Goal: Information Seeking & Learning: Learn about a topic

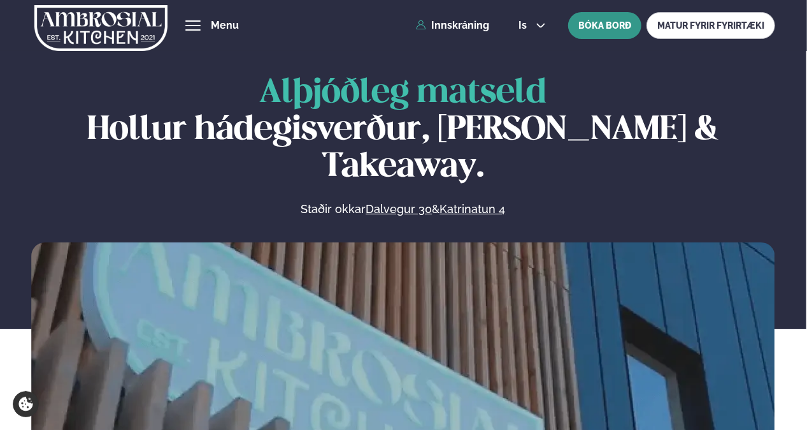
click at [398, 27] on button "BÓKA BORÐ" at bounding box center [604, 25] width 73 height 27
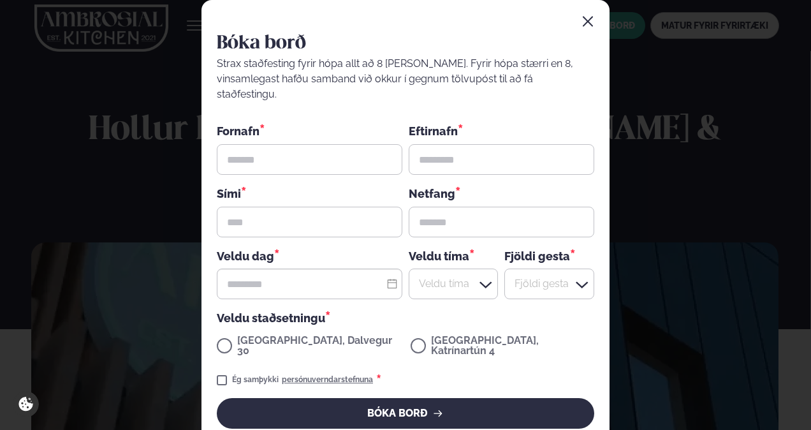
click at [398, 23] on icon "button" at bounding box center [587, 21] width 13 height 13
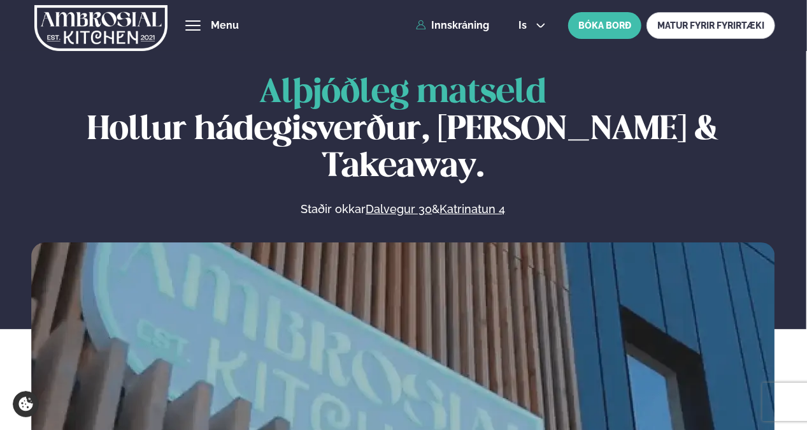
click at [398, 29] on div "Innskráning" at bounding box center [451, 25] width 82 height 11
click at [398, 27] on link "Innskráning" at bounding box center [452, 25] width 73 height 11
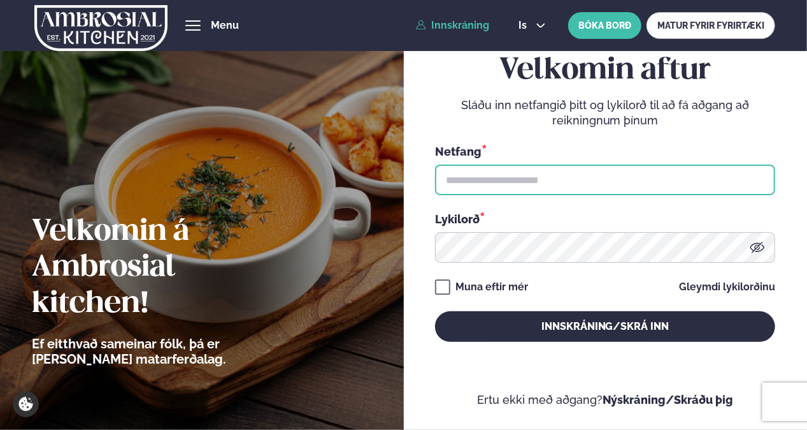
type input "**********"
click at [398, 173] on input "**********" at bounding box center [605, 179] width 340 height 31
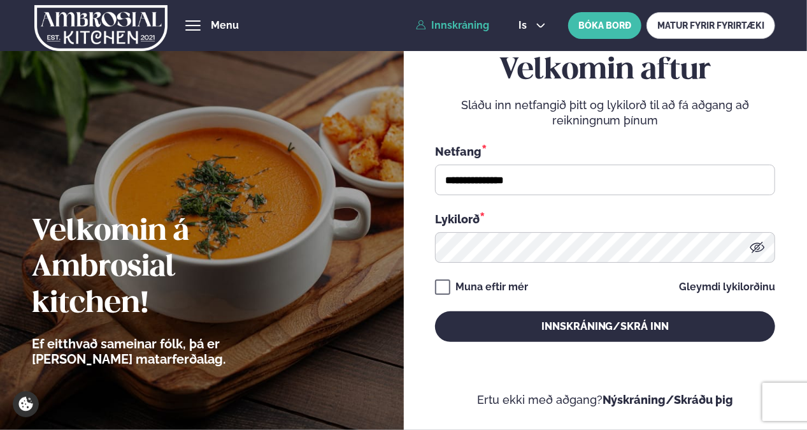
drag, startPoint x: 571, startPoint y: 157, endPoint x: 571, endPoint y: 170, distance: 12.7
click at [398, 157] on div "Netfang *" at bounding box center [605, 151] width 340 height 17
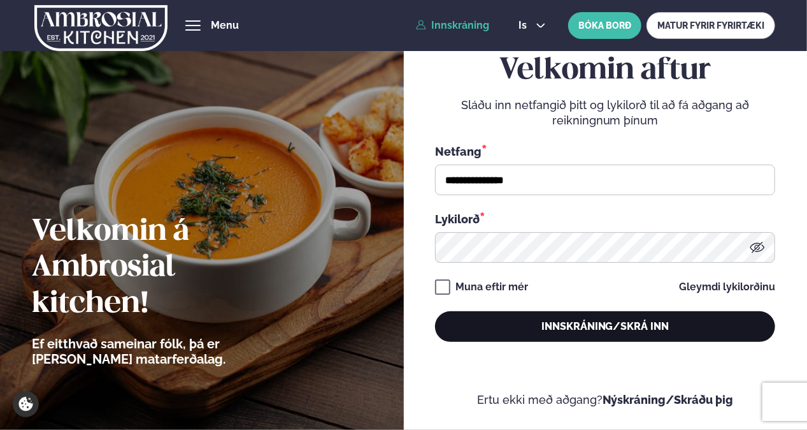
click at [398, 321] on button "Innskráning/Skrá inn" at bounding box center [605, 326] width 340 height 31
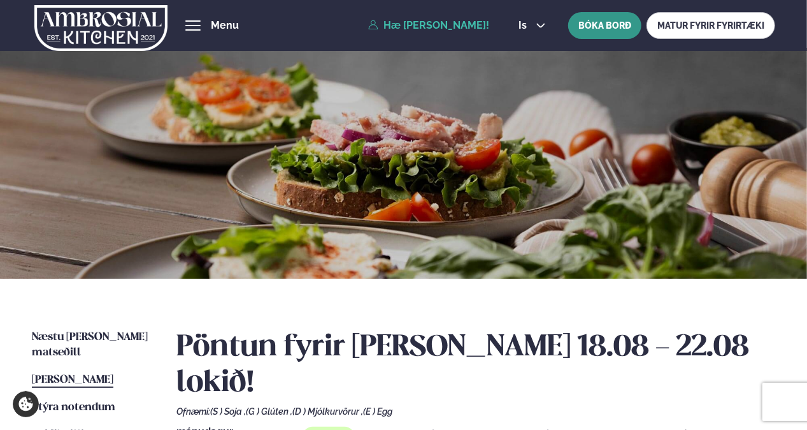
click at [398, 31] on button "BÓKA BORÐ" at bounding box center [604, 25] width 73 height 27
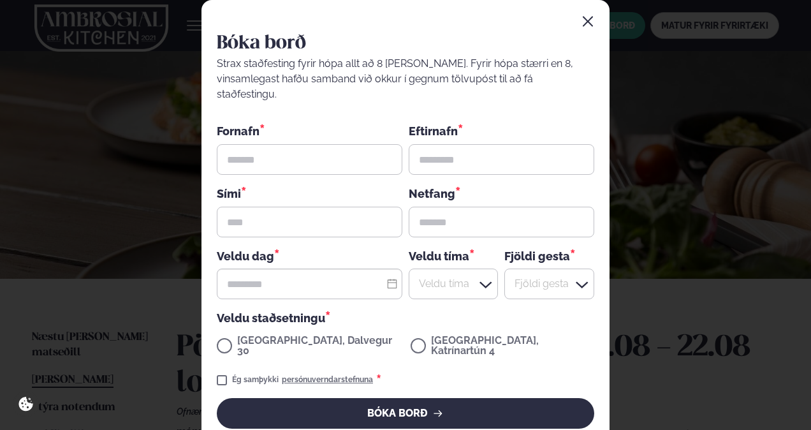
click at [398, 11] on div "Bóka borð Strax staðfesting fyrir hópa allt að 8 [PERSON_NAME]. Fyrir hópa stær…" at bounding box center [405, 228] width 408 height 456
click at [398, 20] on icon "button" at bounding box center [588, 22] width 10 height 10
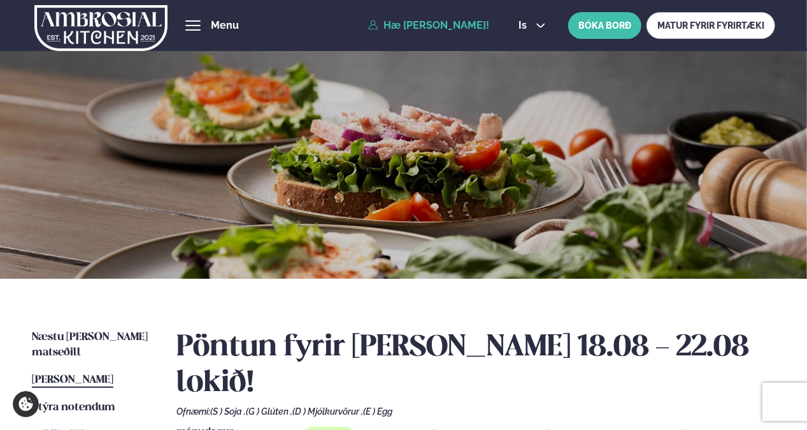
click at [229, 32] on div "Þjónusta Hádegismatur fyrir fyrirtæki Fyrirtækja veitingar Einkapartý Matseðill…" at bounding box center [403, 25] width 807 height 51
click at [378, 34] on div "Þjónusta Hádegismatur fyrir fyrirtæki Fyrirtækja veitingar Einkapartý Matseðill…" at bounding box center [403, 25] width 807 height 51
click at [380, 29] on link "Hæ [PERSON_NAME]!" at bounding box center [428, 25] width 121 height 11
drag, startPoint x: 220, startPoint y: 22, endPoint x: 245, endPoint y: 29, distance: 25.8
click at [201, 22] on button "hamburger" at bounding box center [192, 25] width 15 height 15
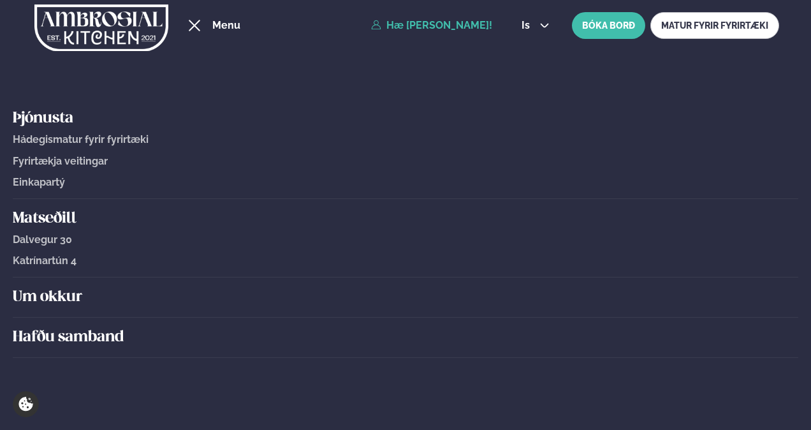
click at [362, 17] on div "Þjónusta Hádegismatur fyrir fyrirtæki Fyrirtækja veitingar Einkapartý Matseðill…" at bounding box center [405, 25] width 811 height 51
click at [372, 28] on link "Hæ [PERSON_NAME]!" at bounding box center [431, 25] width 121 height 11
click at [202, 24] on button "hamburger" at bounding box center [194, 25] width 15 height 15
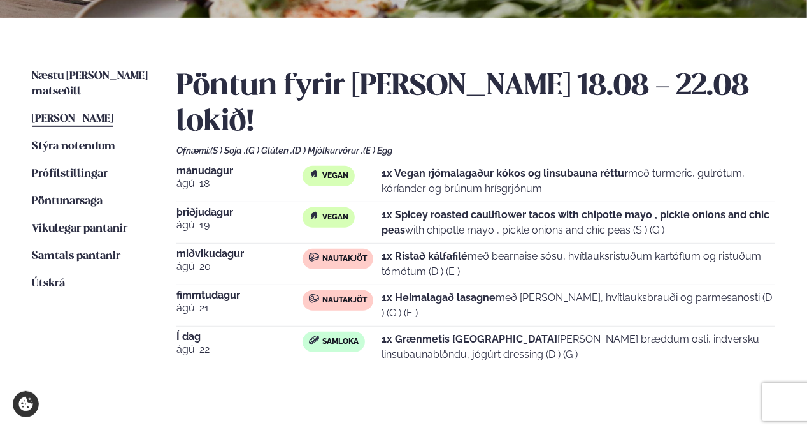
scroll to position [319, 0]
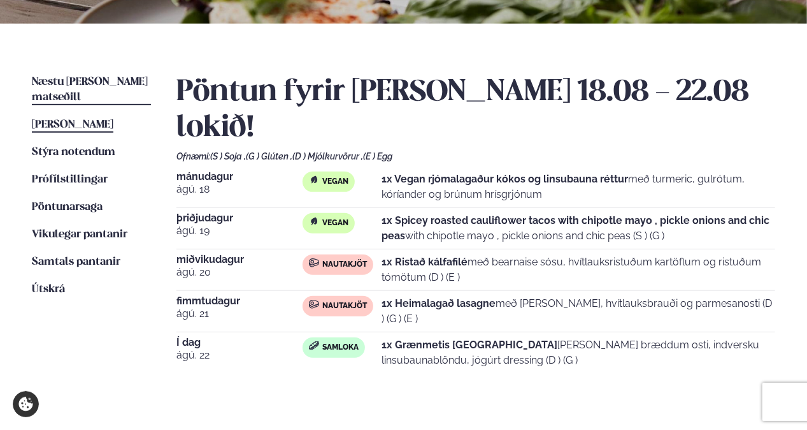
click at [101, 80] on span "Næstu [PERSON_NAME] matseðill" at bounding box center [90, 89] width 116 height 26
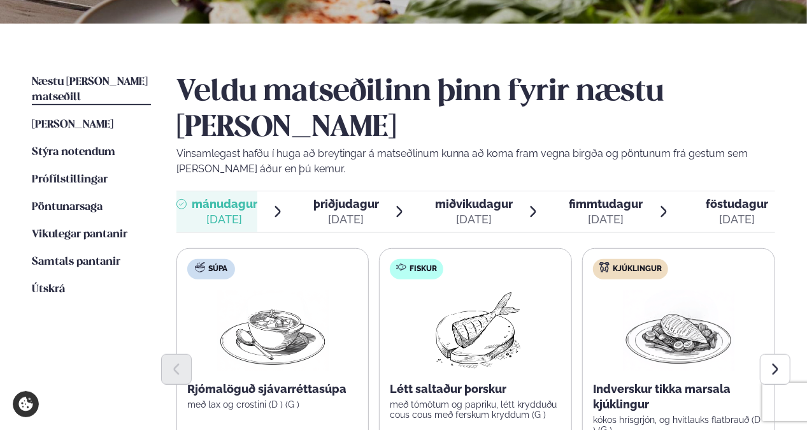
scroll to position [319, 0]
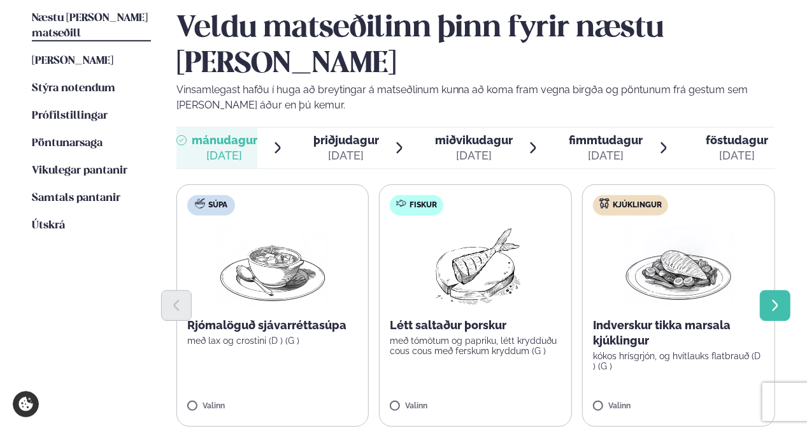
click at [398, 298] on icon "Next slide" at bounding box center [776, 305] width 14 height 14
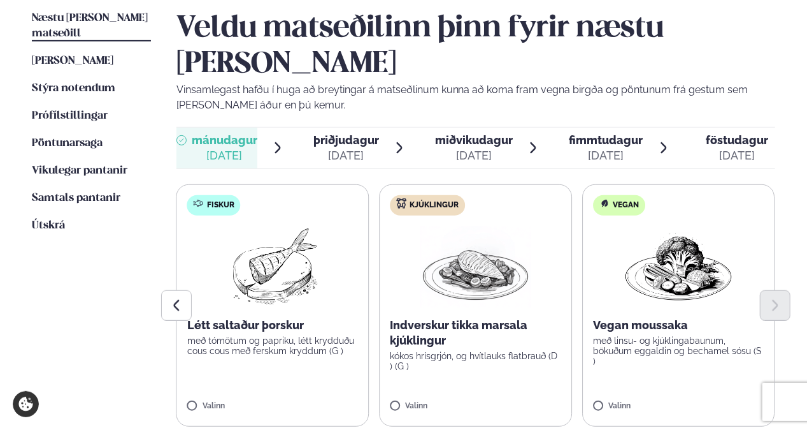
click at [398, 351] on p "kókos hrísgrjón, og hvítlauks flatbrauð (D ) (G )" at bounding box center [475, 361] width 171 height 20
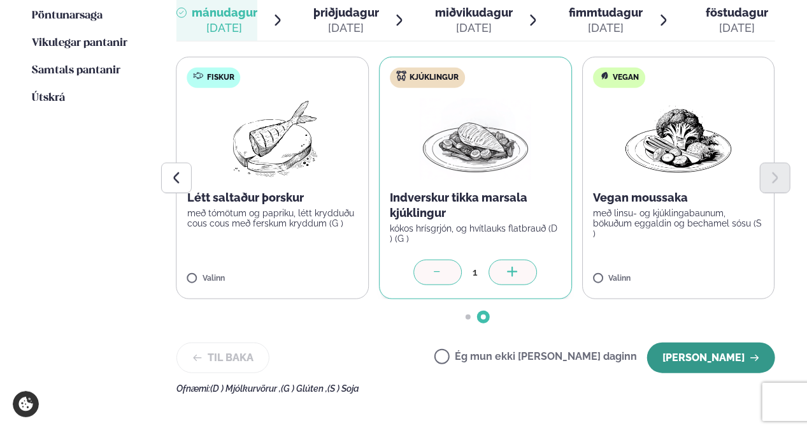
click at [398, 342] on button "[PERSON_NAME]" at bounding box center [712, 357] width 128 height 31
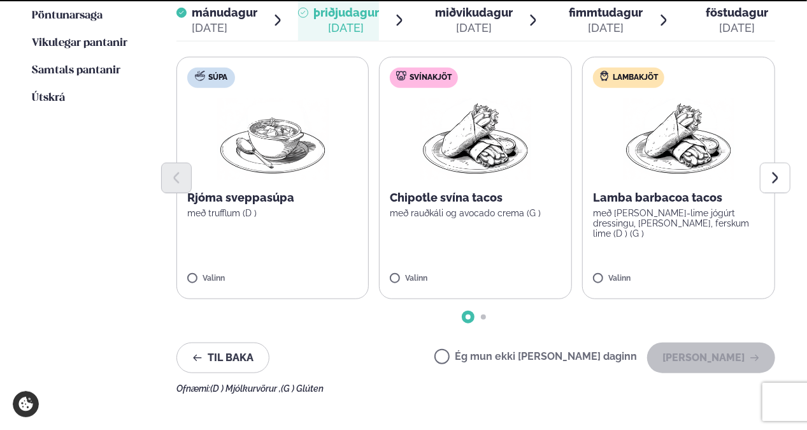
scroll to position [382, 0]
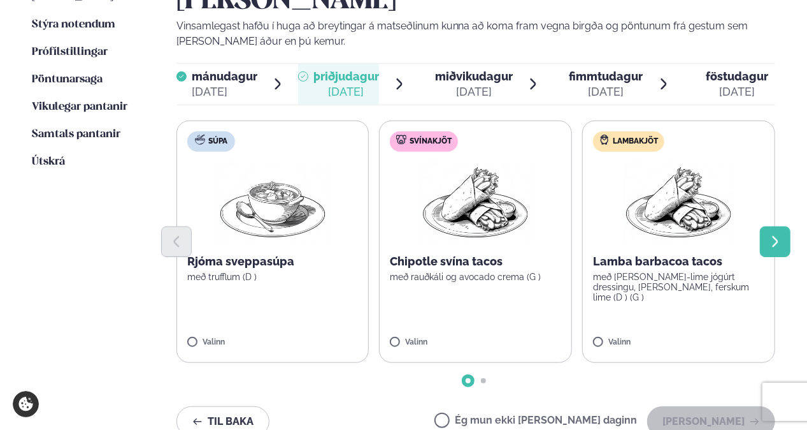
click at [398, 235] on icon "Next slide" at bounding box center [776, 242] width 14 height 14
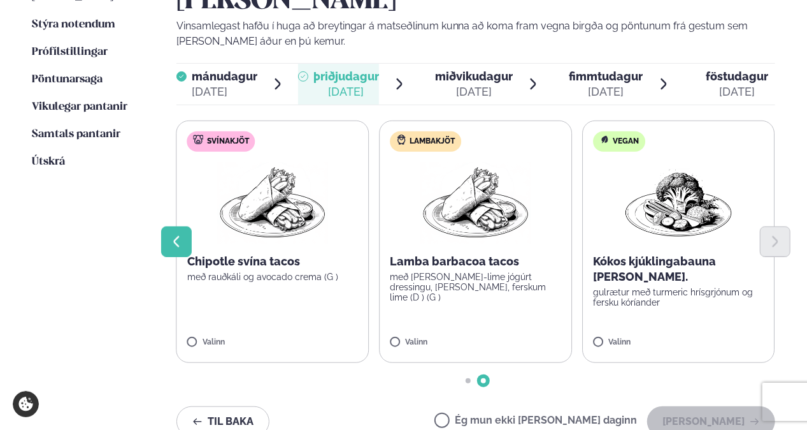
click at [173, 235] on icon "Previous slide" at bounding box center [177, 242] width 14 height 14
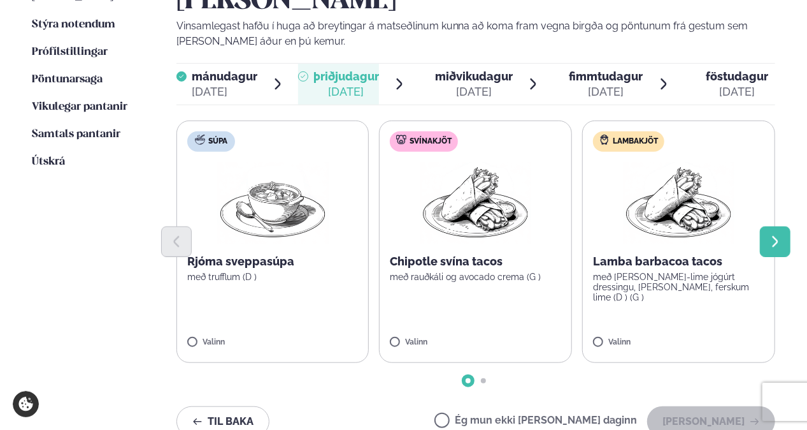
click at [398, 226] on button "Next slide" at bounding box center [775, 241] width 31 height 31
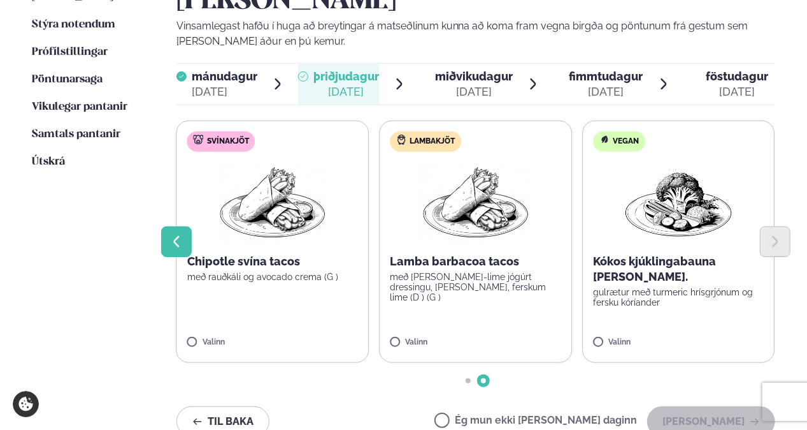
click at [185, 226] on button "Previous slide" at bounding box center [176, 241] width 31 height 31
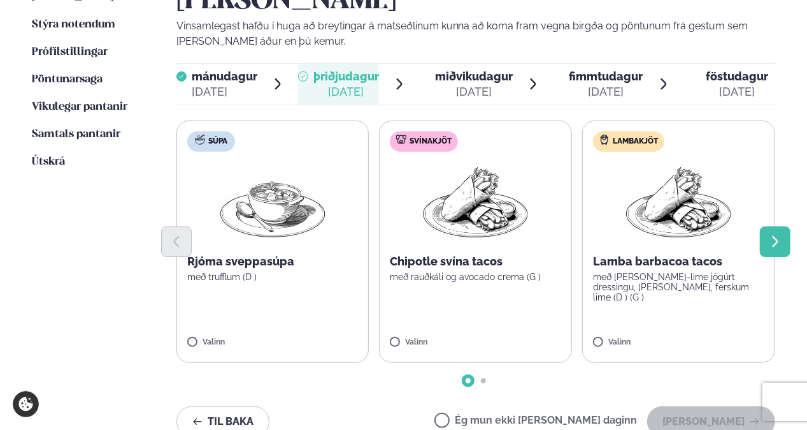
click at [398, 235] on icon "Next slide" at bounding box center [776, 242] width 14 height 14
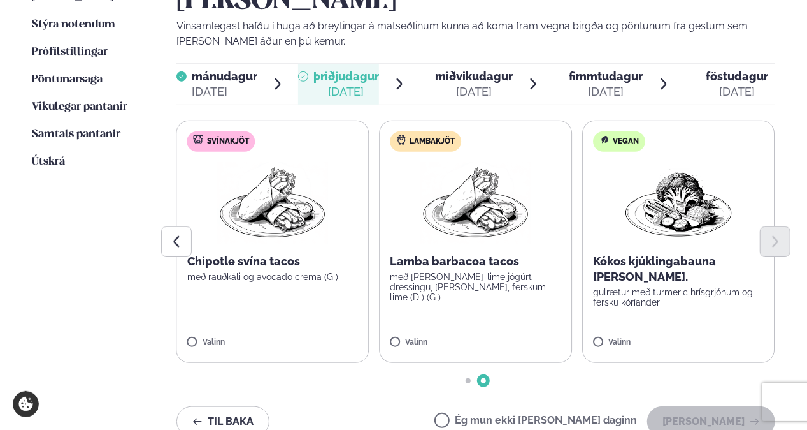
click at [398, 275] on label "Vegan Kókos kjúklingabauna [PERSON_NAME]. gulrætur með turmeric hrísgrjónum og …" at bounding box center [679, 241] width 193 height 242
click at [398, 305] on label "Vegan Kókos kjúklingabauna [PERSON_NAME]. gulrætur með turmeric hrísgrjónum og …" at bounding box center [679, 241] width 193 height 242
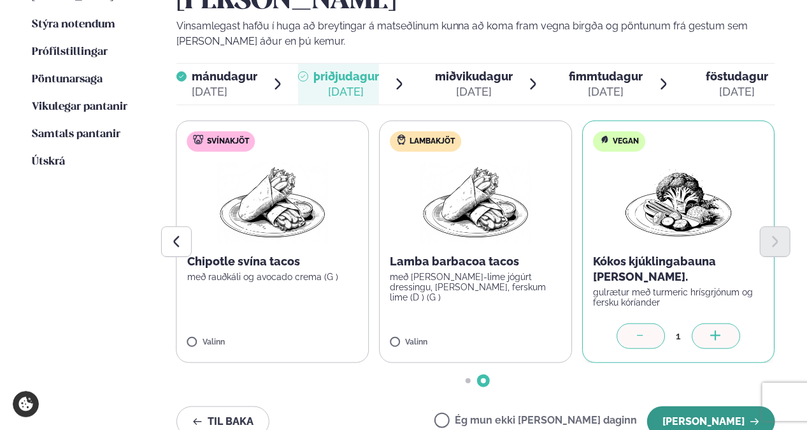
click at [398, 406] on button "[PERSON_NAME]" at bounding box center [712, 421] width 128 height 31
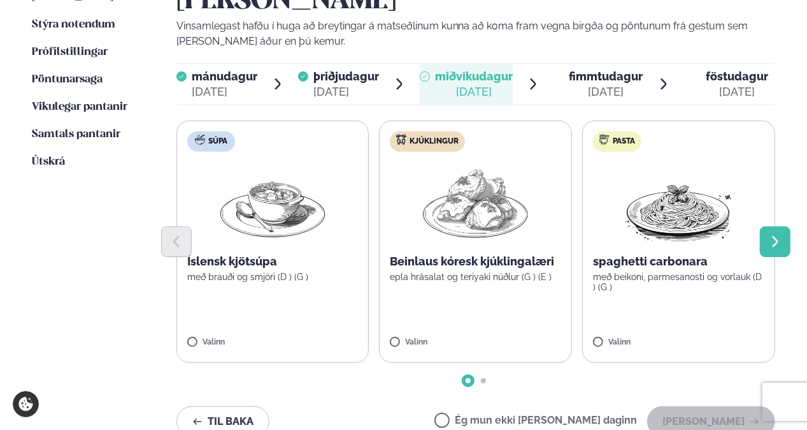
click at [398, 236] on icon "Next slide" at bounding box center [776, 241] width 6 height 11
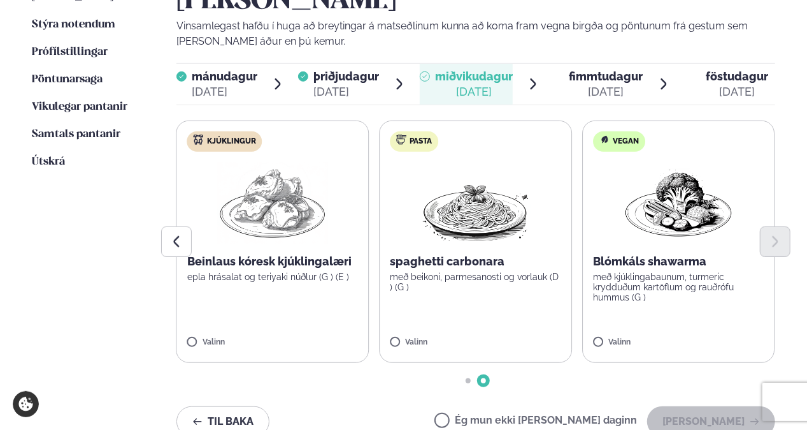
click at [288, 271] on p "epla hrásalat og teriyaki núðlur (G ) (E )" at bounding box center [272, 276] width 171 height 10
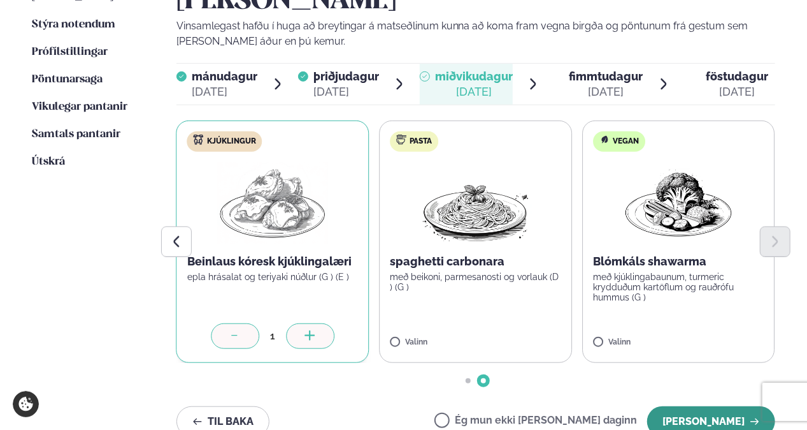
click at [398, 406] on button "[PERSON_NAME]" at bounding box center [712, 421] width 128 height 31
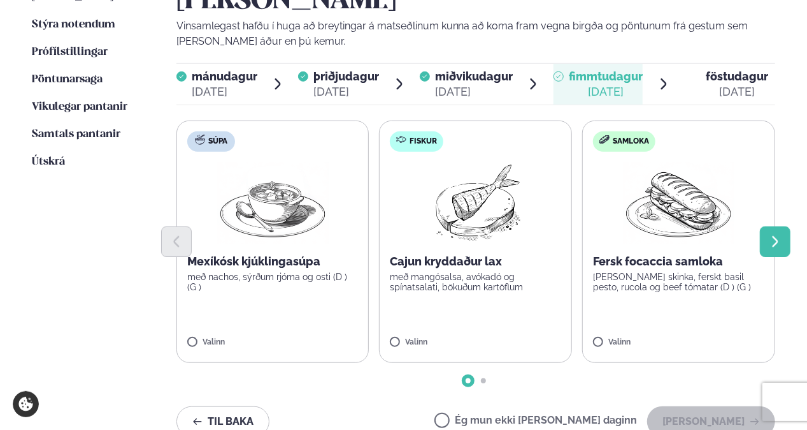
click at [398, 226] on button "Next slide" at bounding box center [775, 241] width 31 height 31
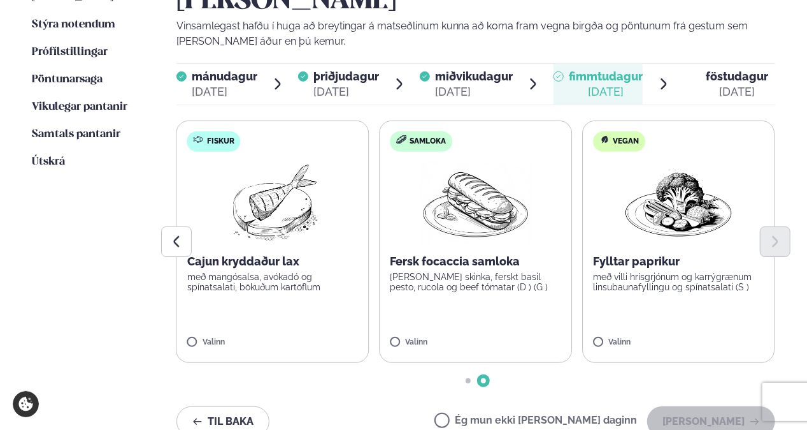
click at [398, 271] on p "með villi hrísgrjónum og karrýgrænum linsubaunafyllingu og spínatsalati (S )" at bounding box center [678, 281] width 171 height 20
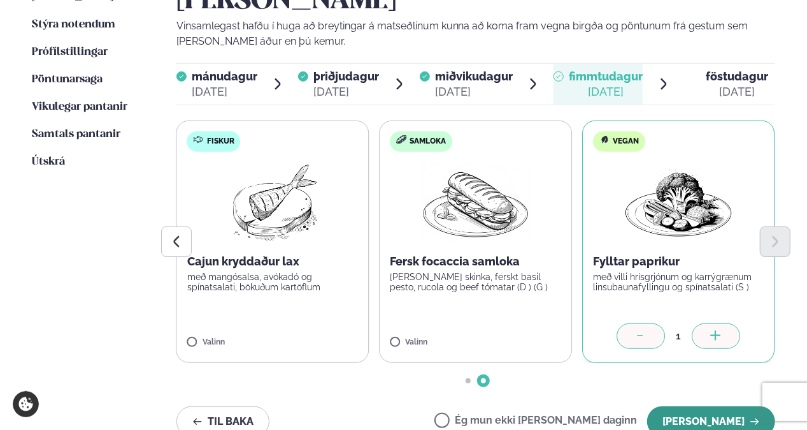
click at [398, 406] on button "[PERSON_NAME]" at bounding box center [712, 421] width 128 height 31
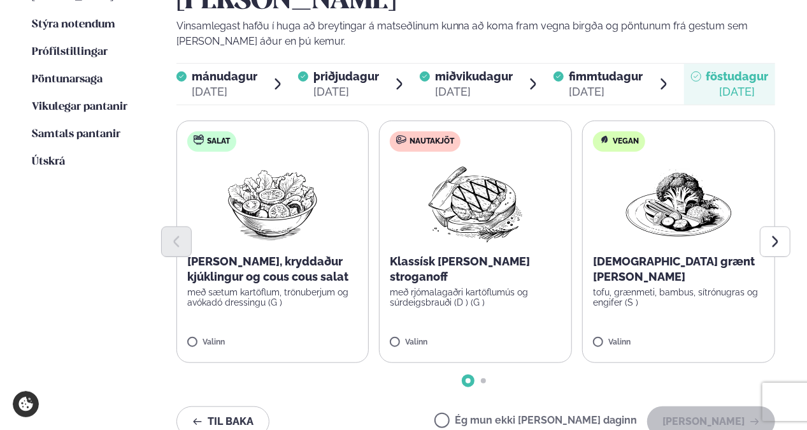
click at [398, 287] on p "með rjómalagaðri kartöflumús og súrdeigsbrauði (D ) (G )" at bounding box center [475, 297] width 171 height 20
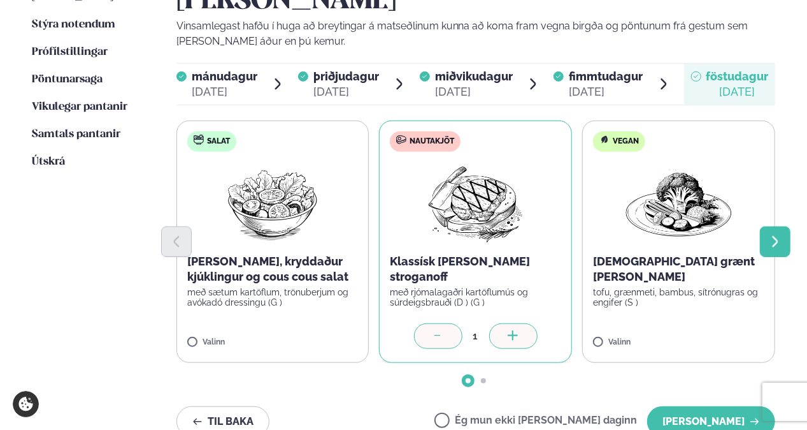
click at [398, 226] on button "Next slide" at bounding box center [775, 241] width 31 height 31
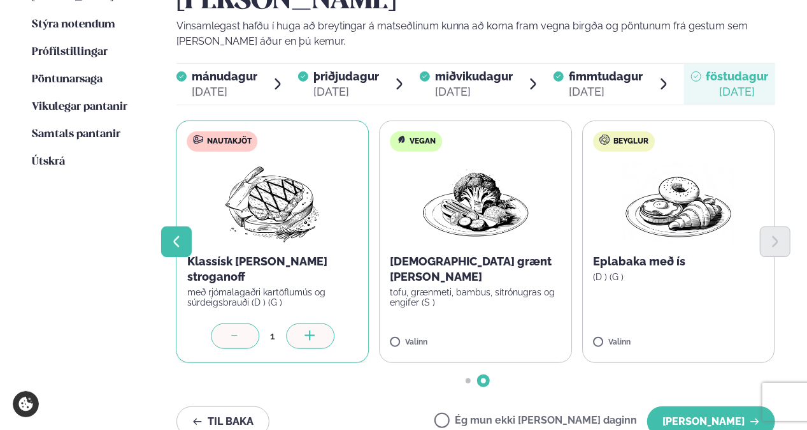
click at [163, 226] on button "Previous slide" at bounding box center [176, 241] width 31 height 31
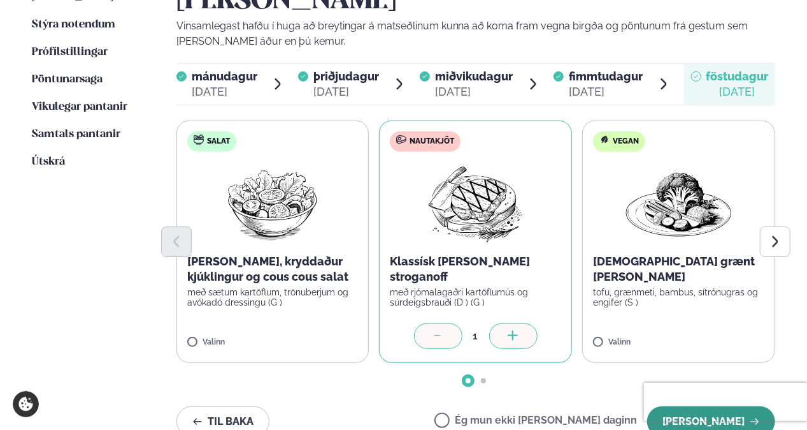
click at [398, 406] on button "[PERSON_NAME]" at bounding box center [712, 421] width 128 height 31
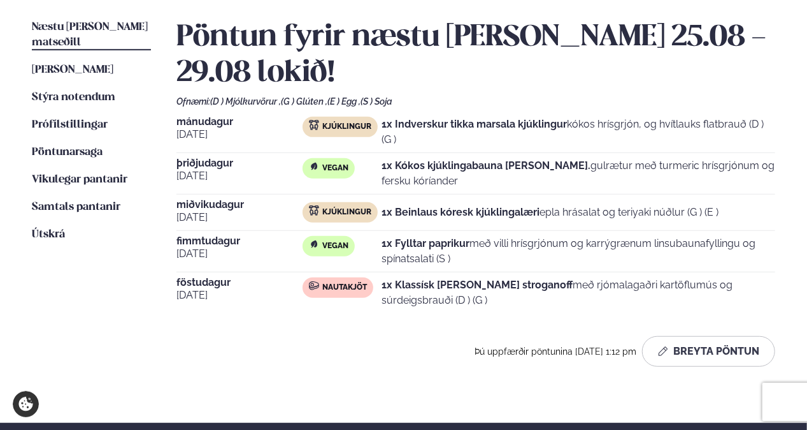
scroll to position [255, 0]
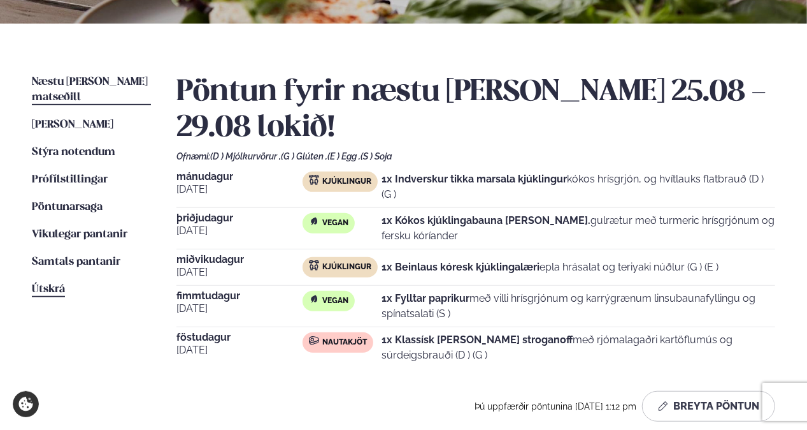
click at [52, 284] on span "Útskrá" at bounding box center [48, 289] width 33 height 11
